Goal: Task Accomplishment & Management: Manage account settings

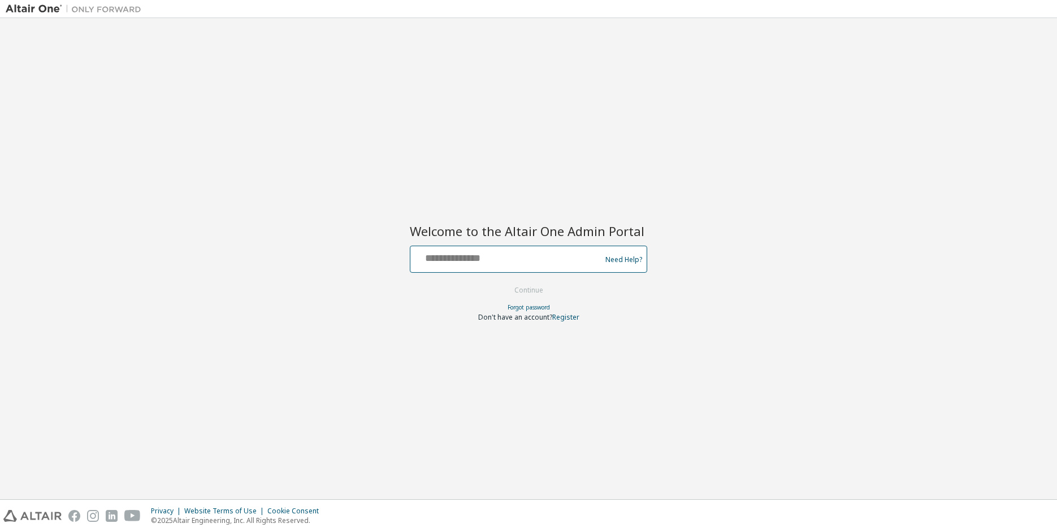
click at [481, 254] on input "text" at bounding box center [507, 257] width 185 height 16
click at [489, 266] on div at bounding box center [507, 259] width 185 height 21
click at [486, 264] on input "text" at bounding box center [507, 257] width 185 height 16
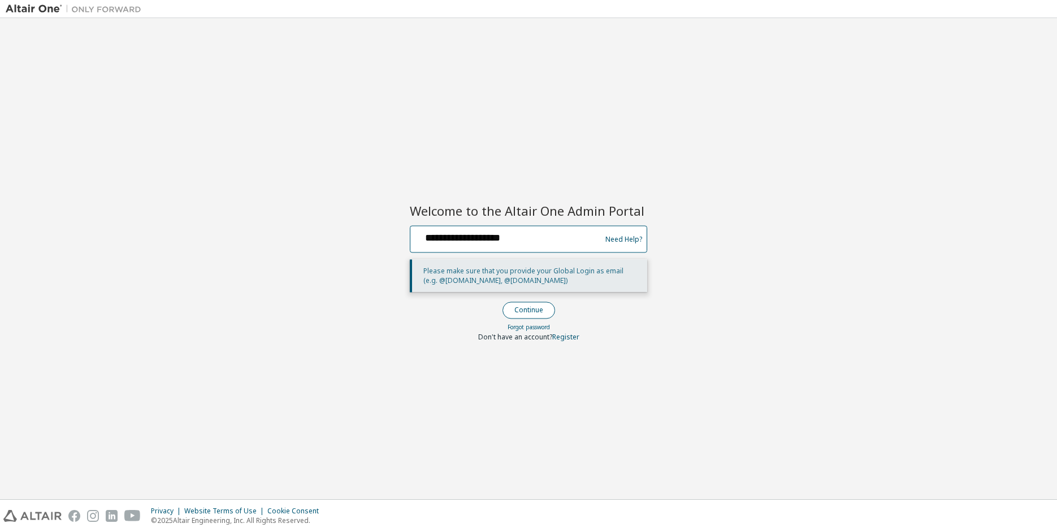
type input "**********"
click at [530, 311] on button "Continue" at bounding box center [528, 310] width 53 height 17
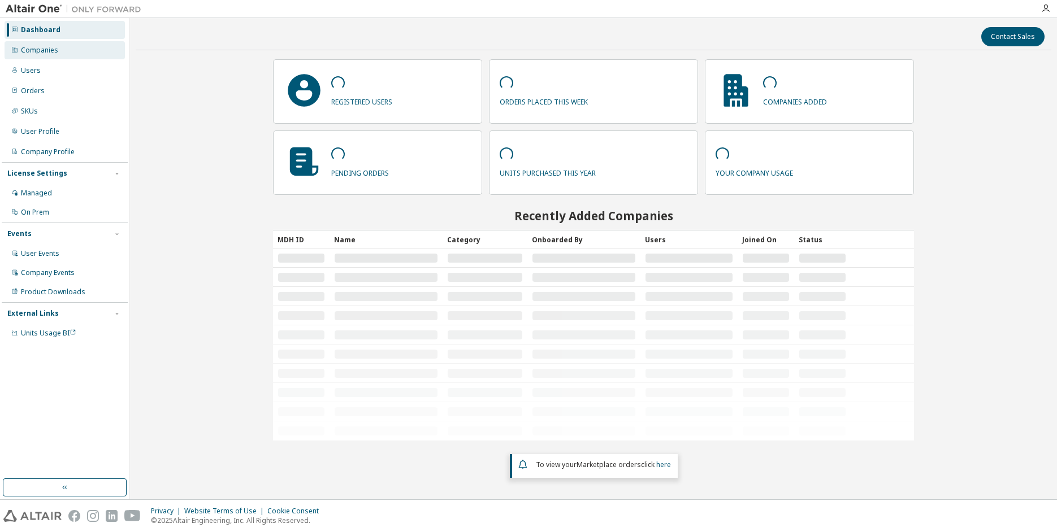
click at [84, 54] on div "Companies" at bounding box center [65, 50] width 120 height 18
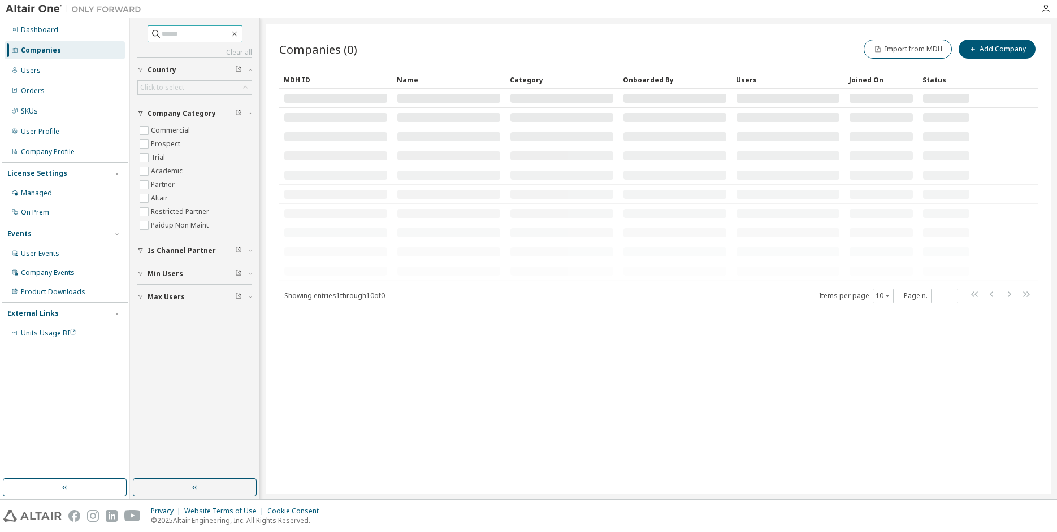
click at [174, 35] on input "text" at bounding box center [196, 33] width 68 height 11
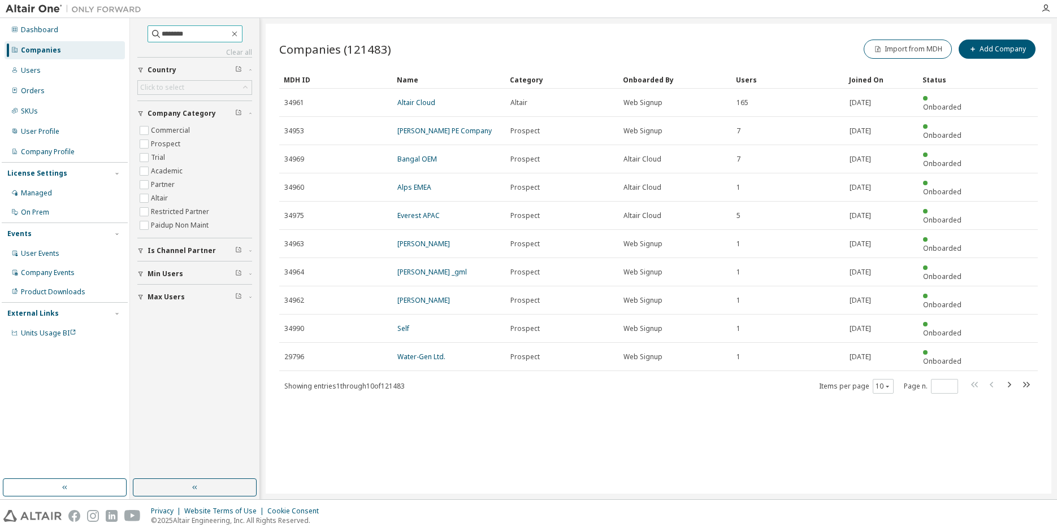
type input "********"
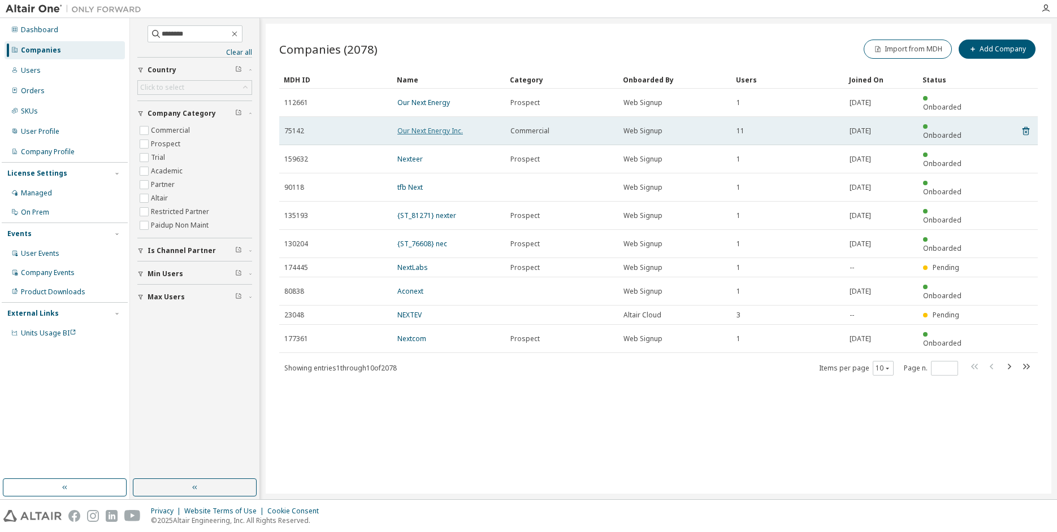
click at [436, 126] on link "Our Next Energy Inc." at bounding box center [430, 131] width 66 height 10
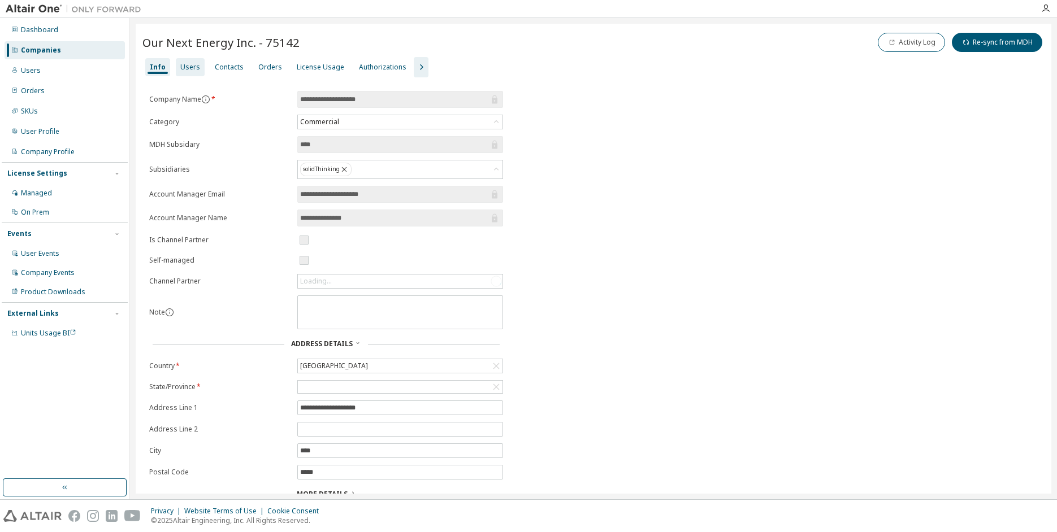
click at [186, 70] on div "Users" at bounding box center [190, 67] width 20 height 9
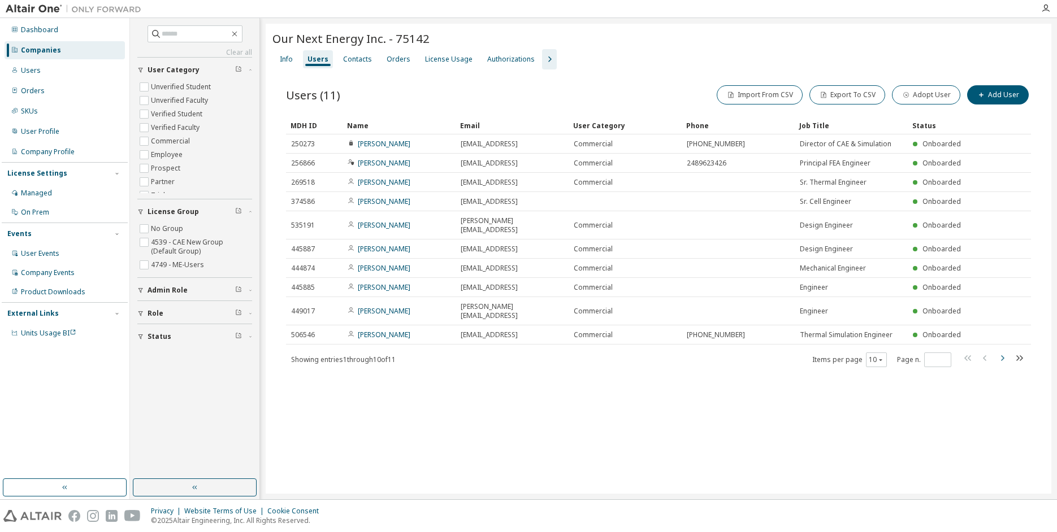
click at [1001, 352] on icon "button" at bounding box center [1002, 359] width 14 height 14
type input "*"
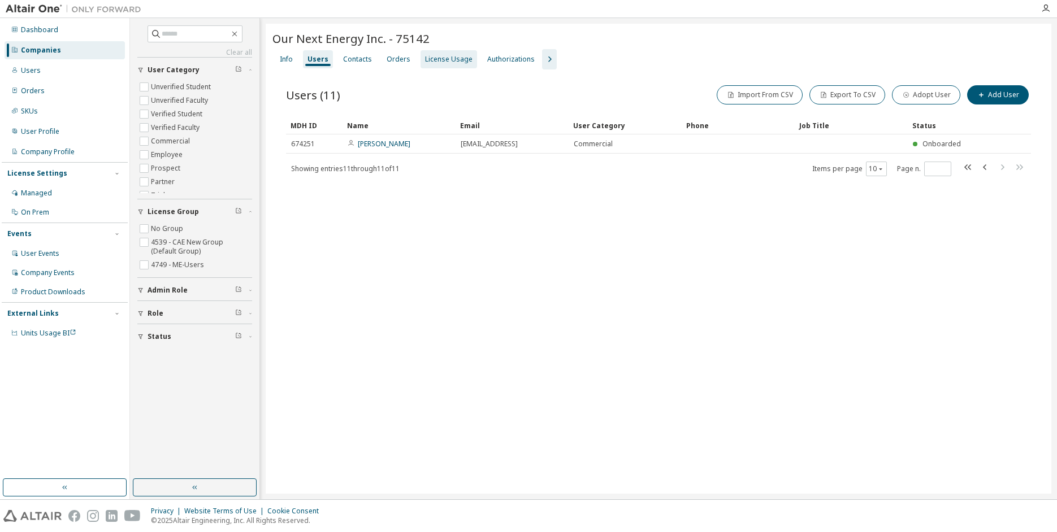
click at [437, 61] on div "License Usage" at bounding box center [448, 59] width 47 height 9
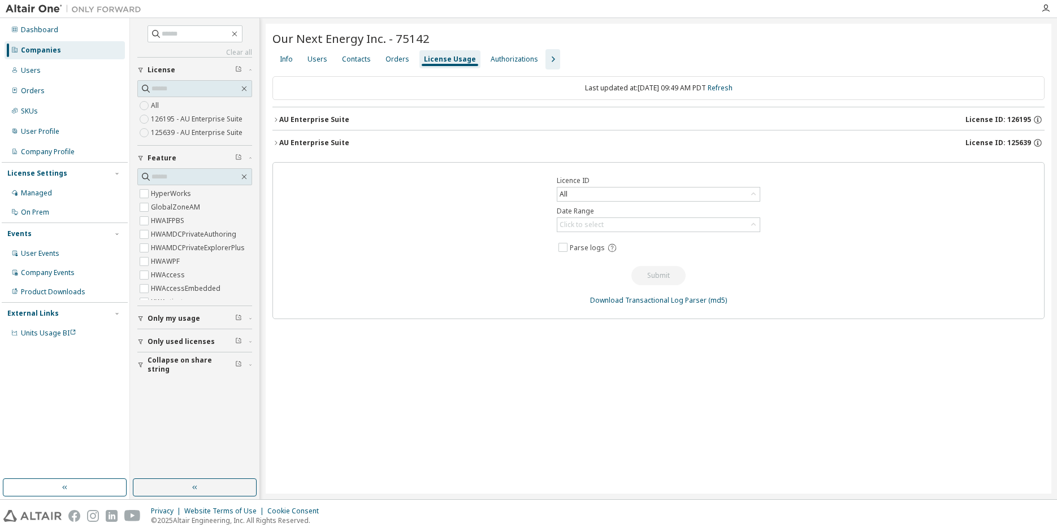
click at [276, 120] on icon "button" at bounding box center [275, 119] width 7 height 7
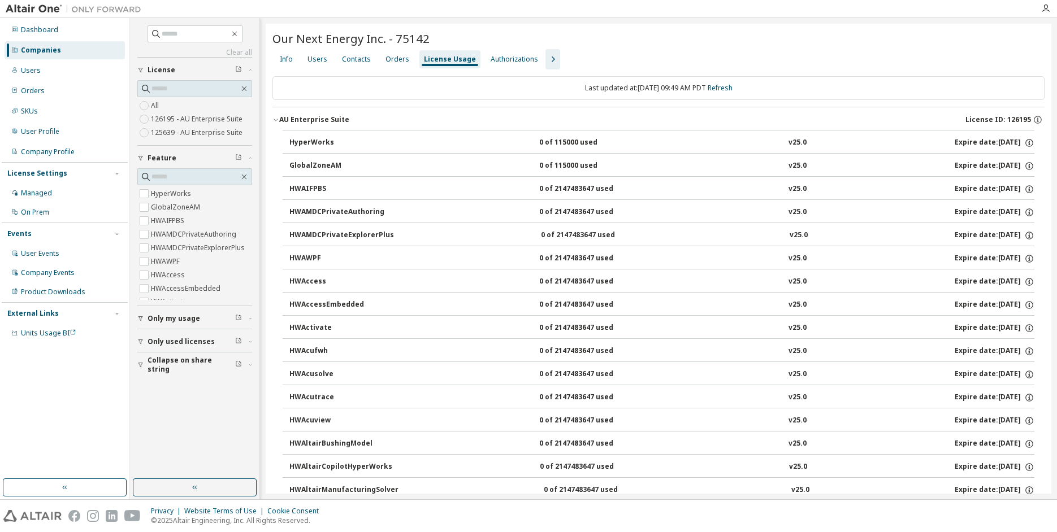
click at [276, 120] on icon "button" at bounding box center [275, 119] width 7 height 7
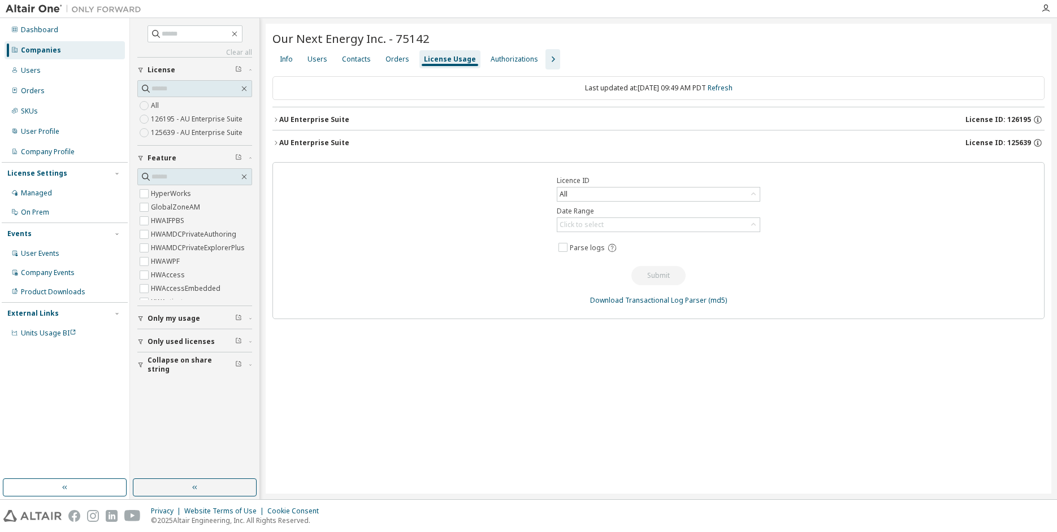
click at [277, 142] on icon "button" at bounding box center [275, 143] width 7 height 7
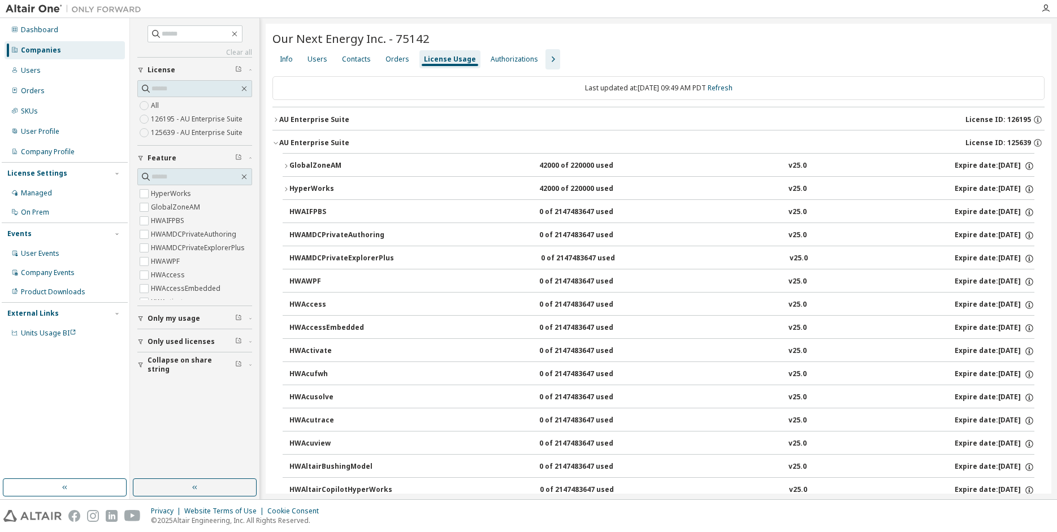
click at [286, 168] on icon "button" at bounding box center [286, 166] width 7 height 7
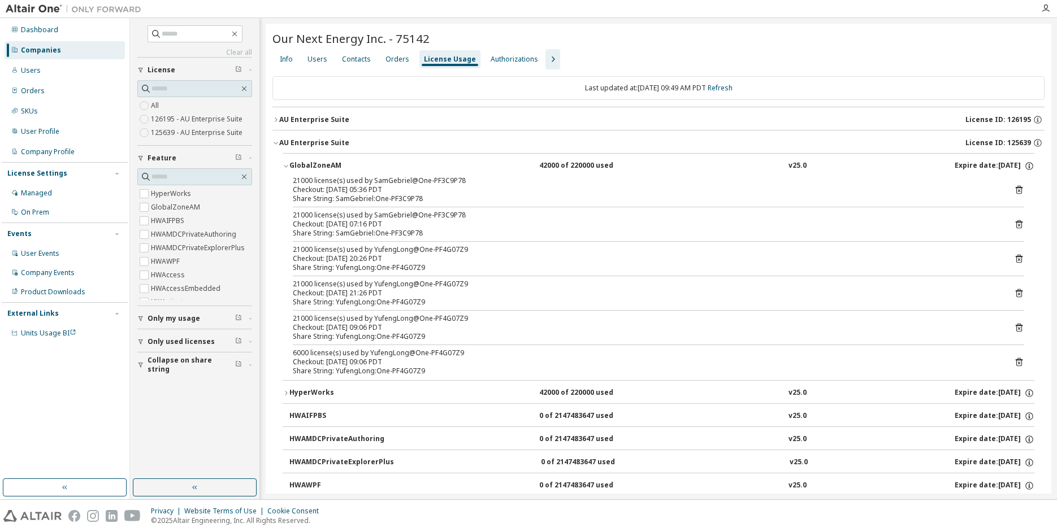
click at [277, 144] on icon "button" at bounding box center [275, 143] width 7 height 7
